Goal: Task Accomplishment & Management: Manage account settings

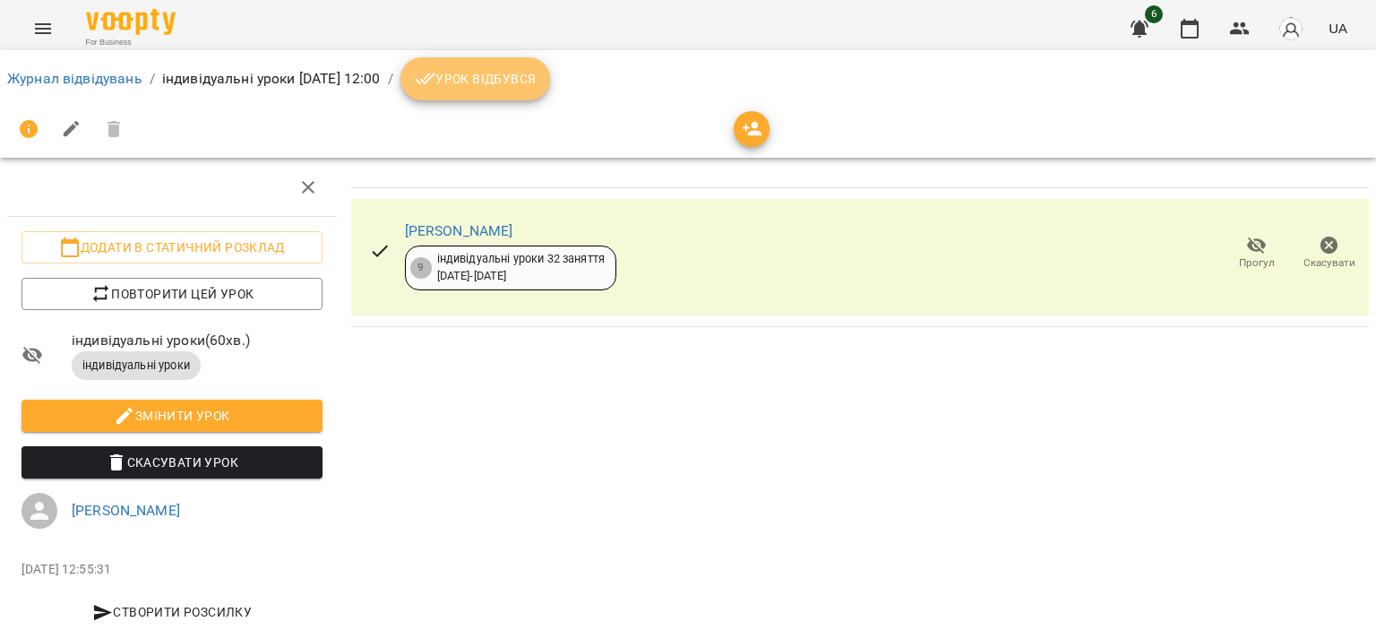
click at [436, 87] on icon "breadcrumb" at bounding box center [426, 79] width 22 height 22
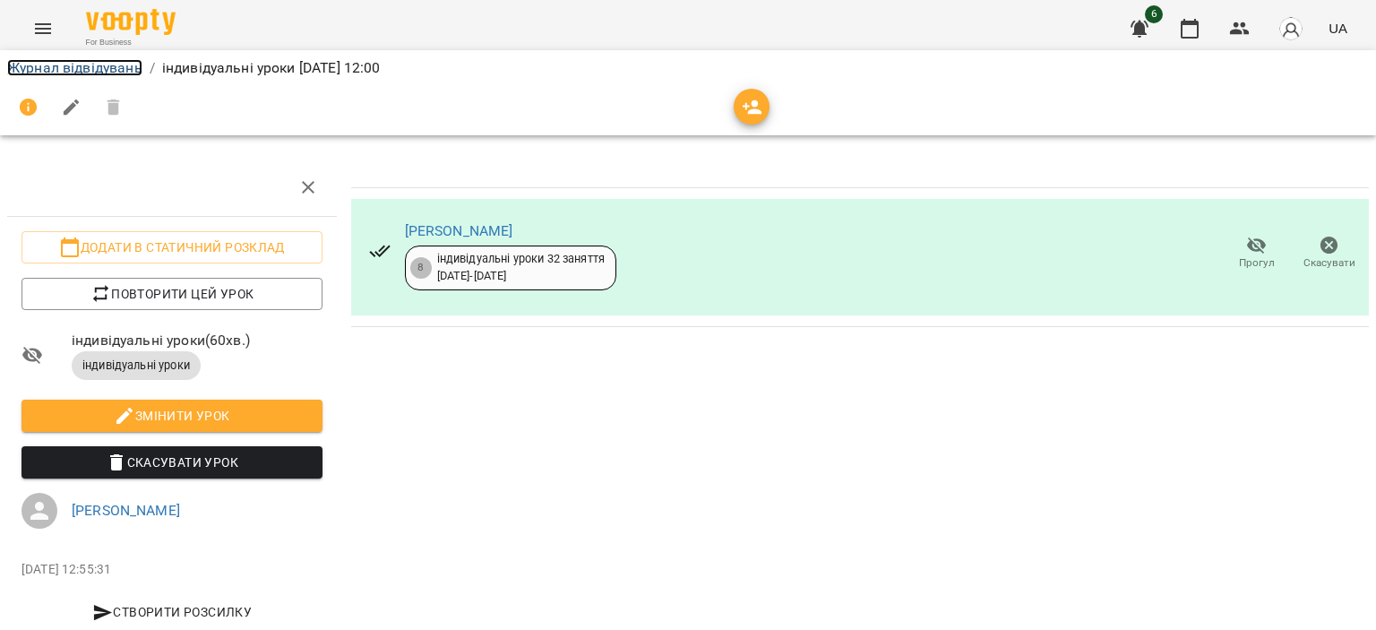
click at [118, 67] on link "Журнал відвідувань" at bounding box center [74, 67] width 135 height 17
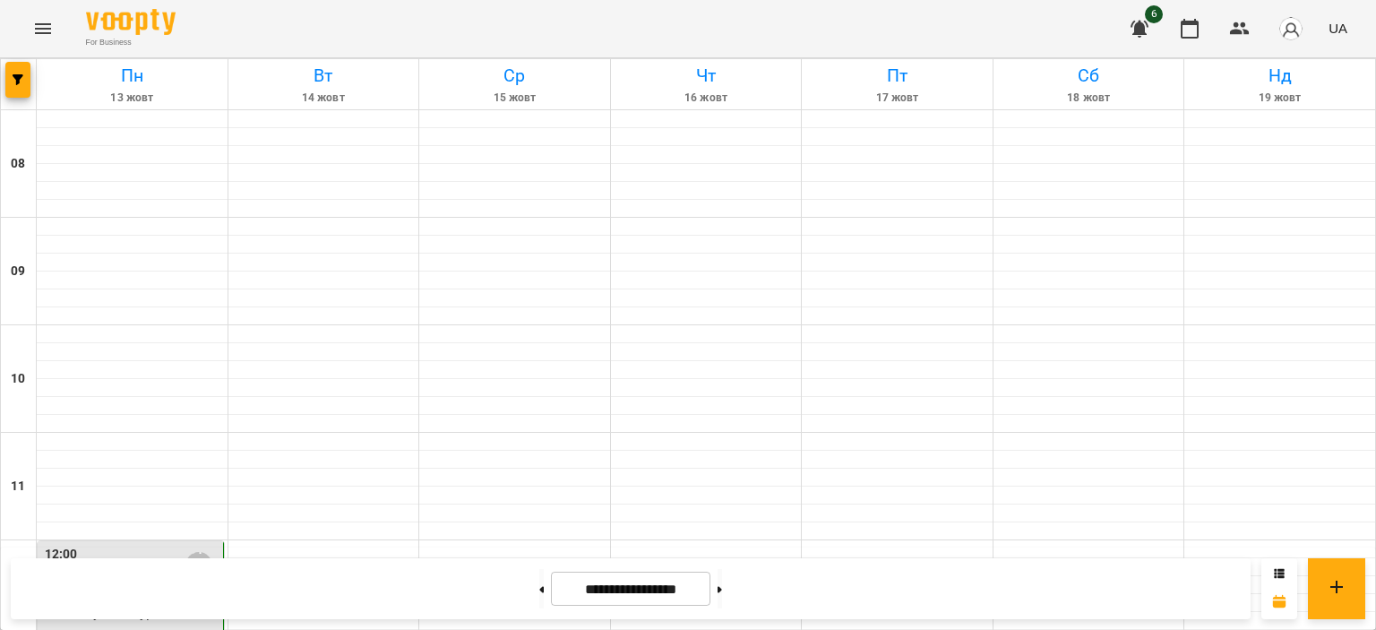
scroll to position [490, 0]
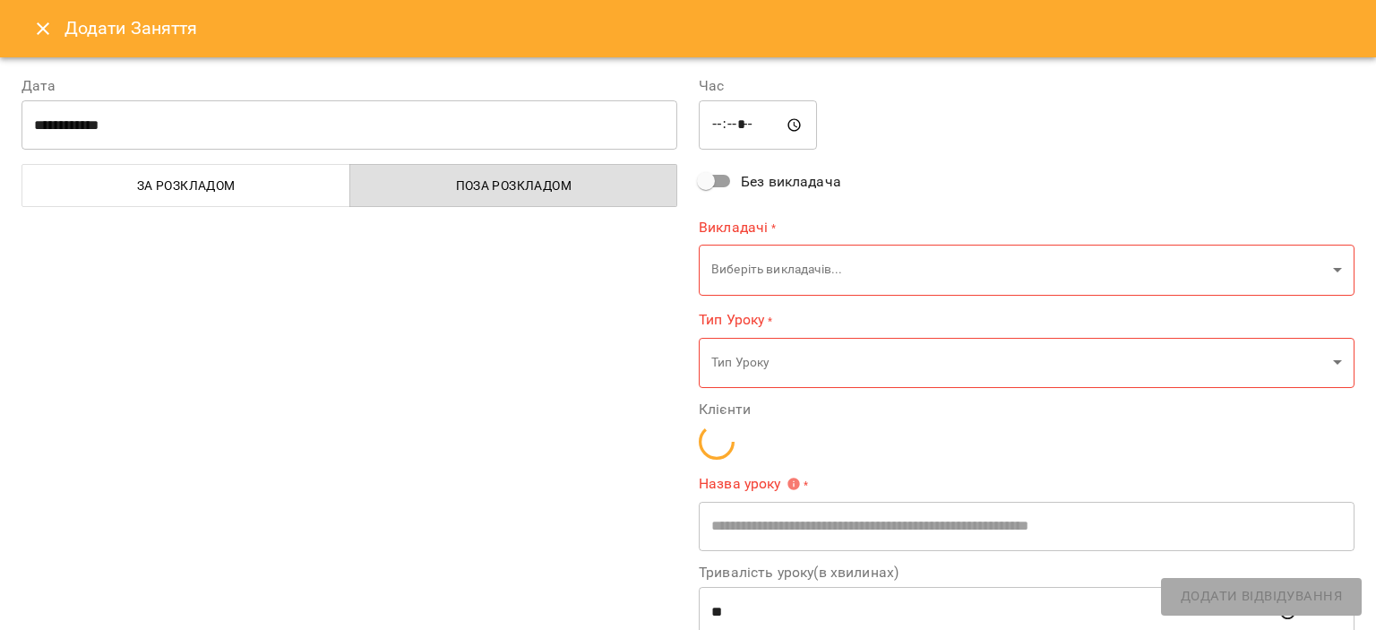
type input "**********"
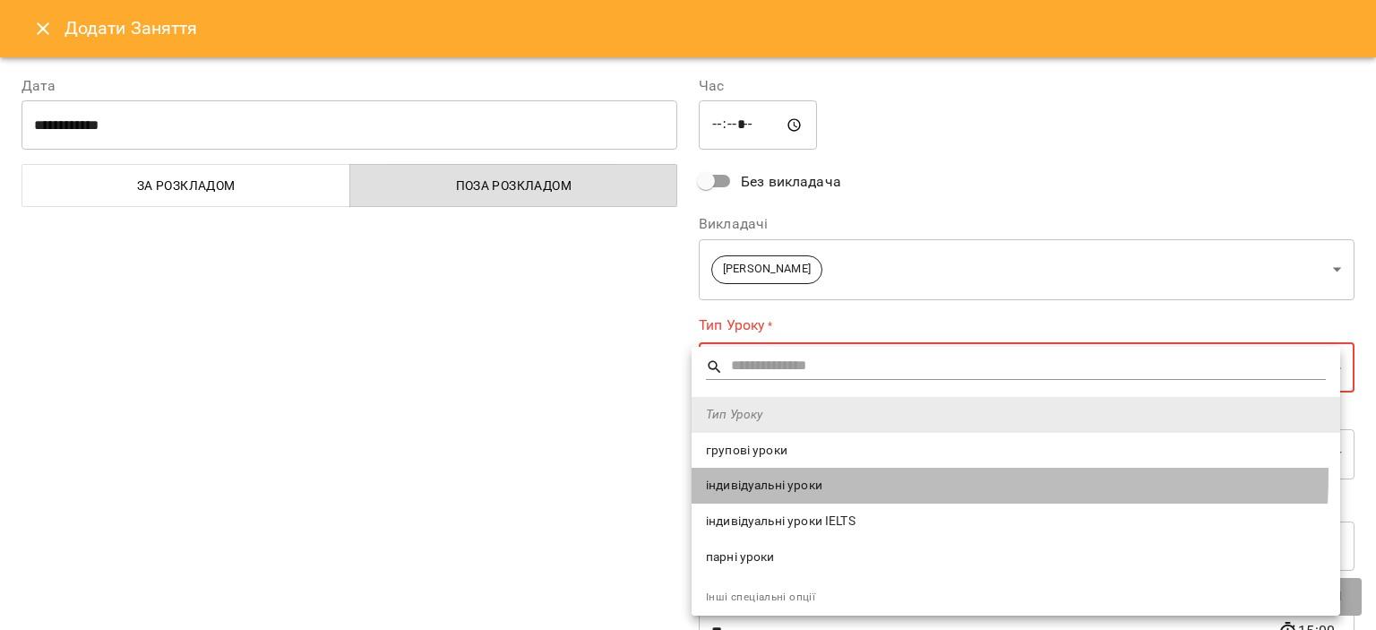
click at [755, 472] on li "індивідуальні уроки" at bounding box center [1016, 486] width 649 height 36
type input "**********"
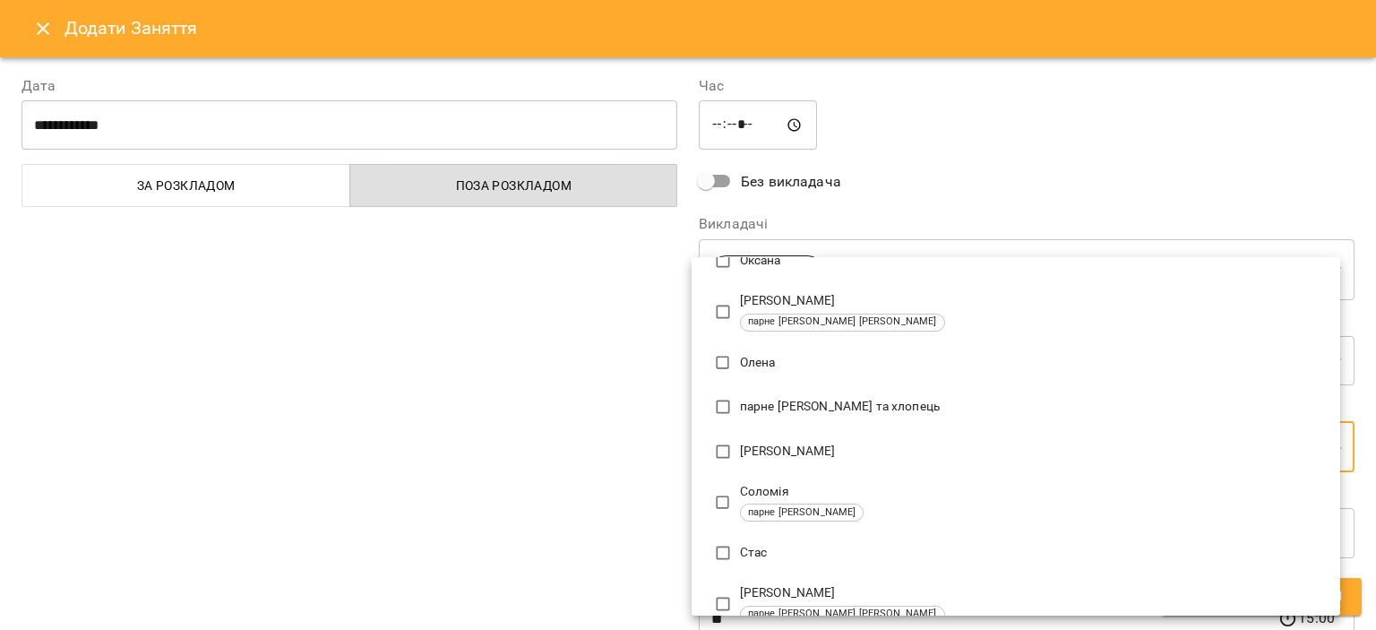
scroll to position [604, 0]
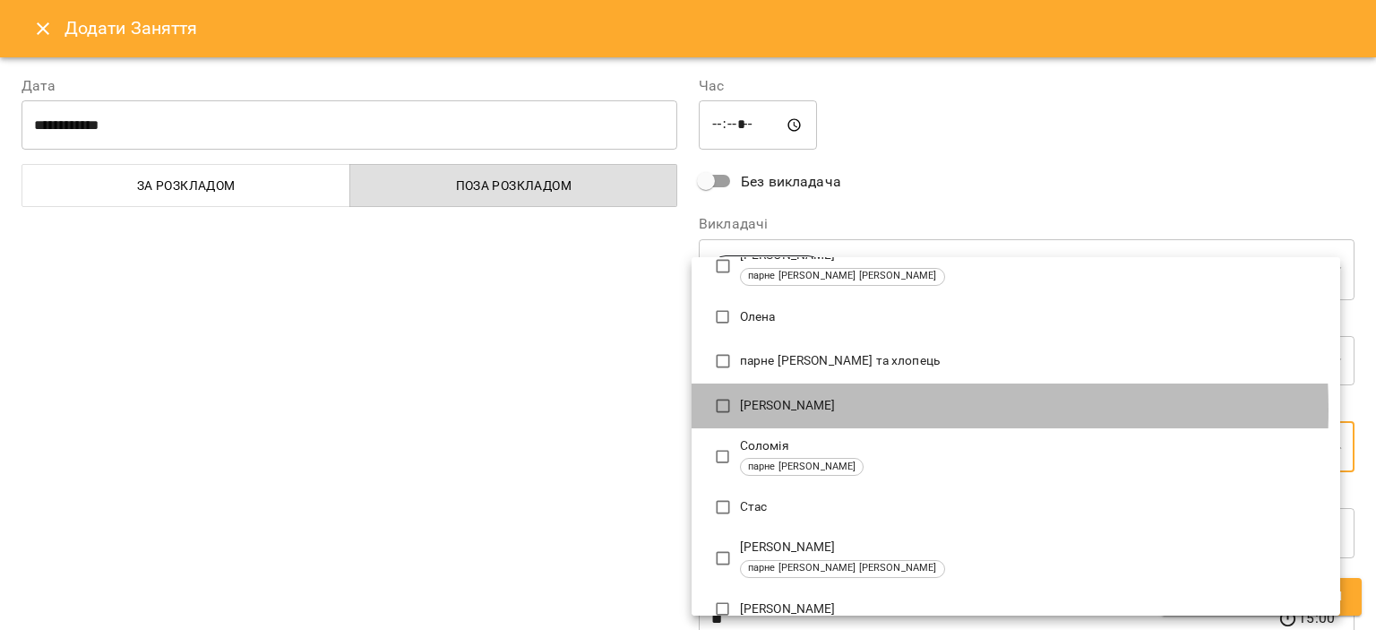
click at [787, 409] on p "[PERSON_NAME]" at bounding box center [1033, 406] width 586 height 18
type input "**********"
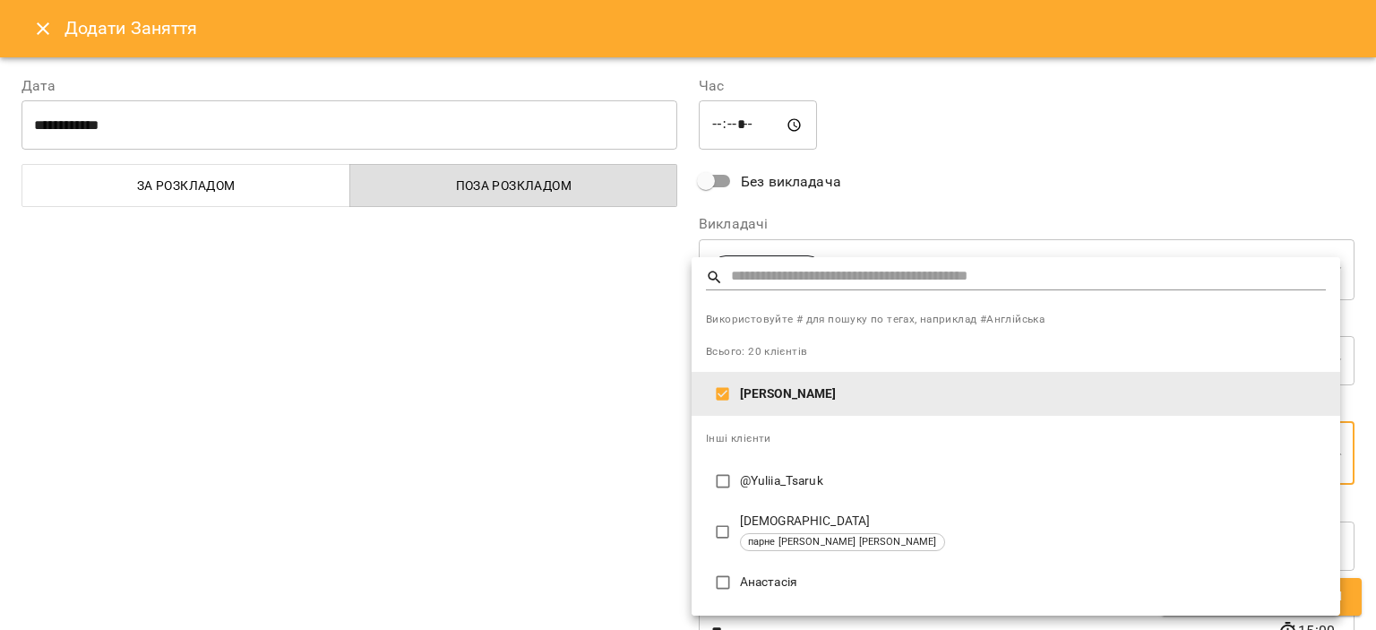
scroll to position [0, 0]
click at [591, 415] on div at bounding box center [688, 315] width 1376 height 630
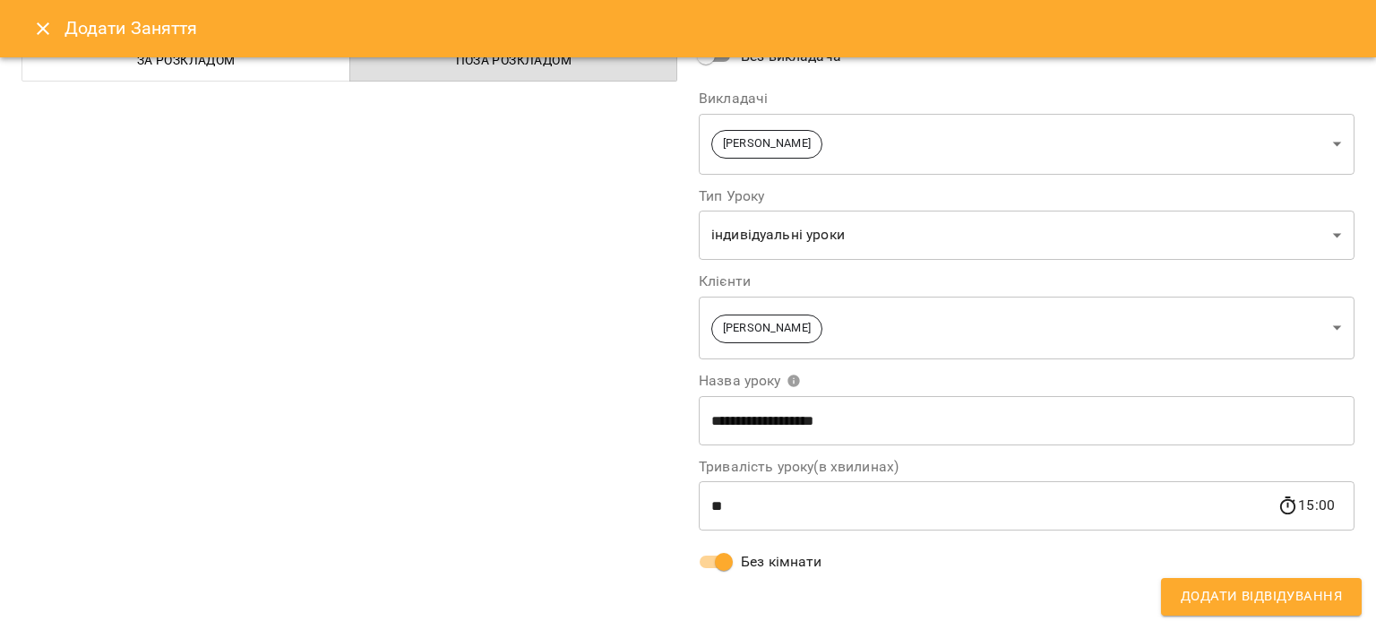
scroll to position [125, 0]
click at [1225, 612] on button "Додати Відвідування" at bounding box center [1261, 597] width 201 height 38
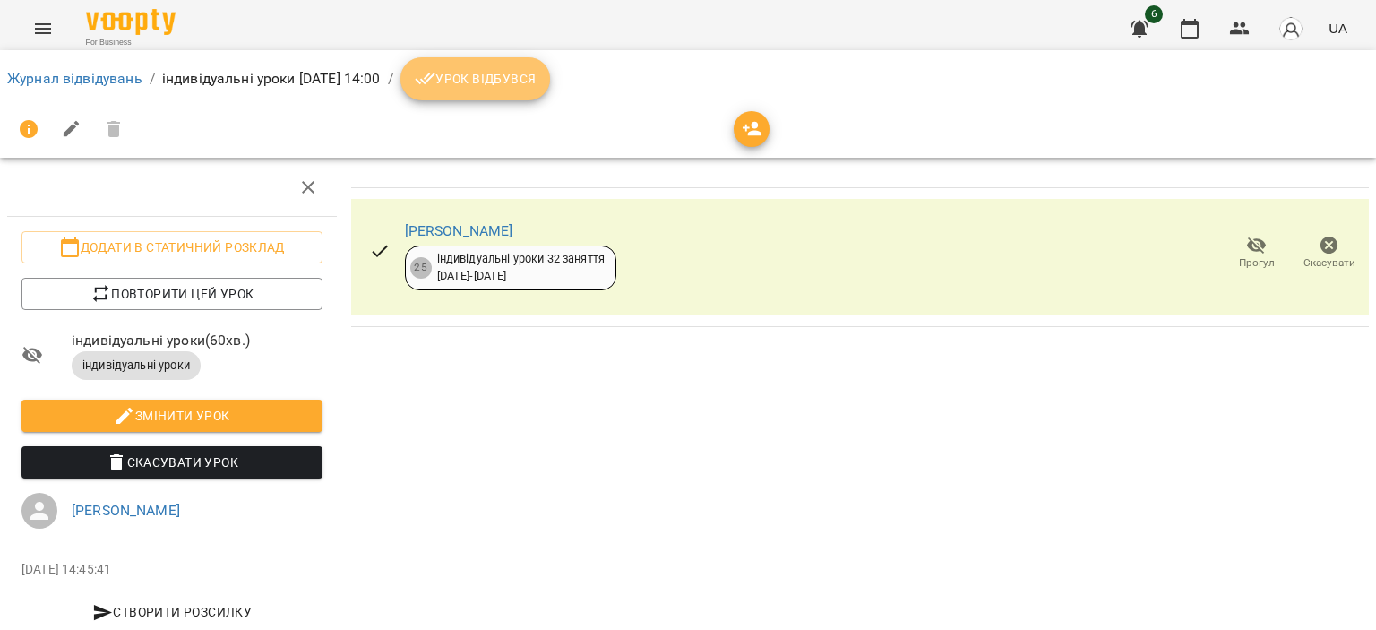
click at [537, 70] on span "Урок відбувся" at bounding box center [476, 79] width 122 height 22
click at [551, 65] on button "Урок відбувся" at bounding box center [476, 78] width 151 height 43
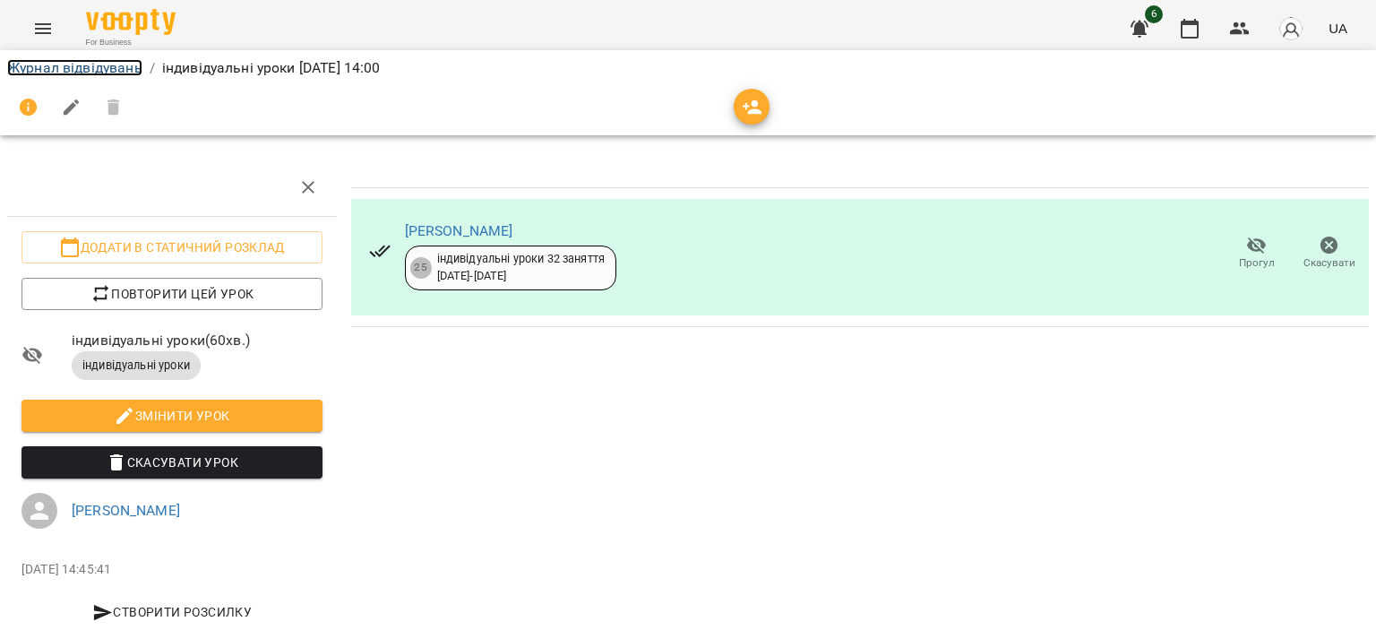
click at [97, 71] on link "Журнал відвідувань" at bounding box center [74, 67] width 135 height 17
